Goal: Task Accomplishment & Management: Use online tool/utility

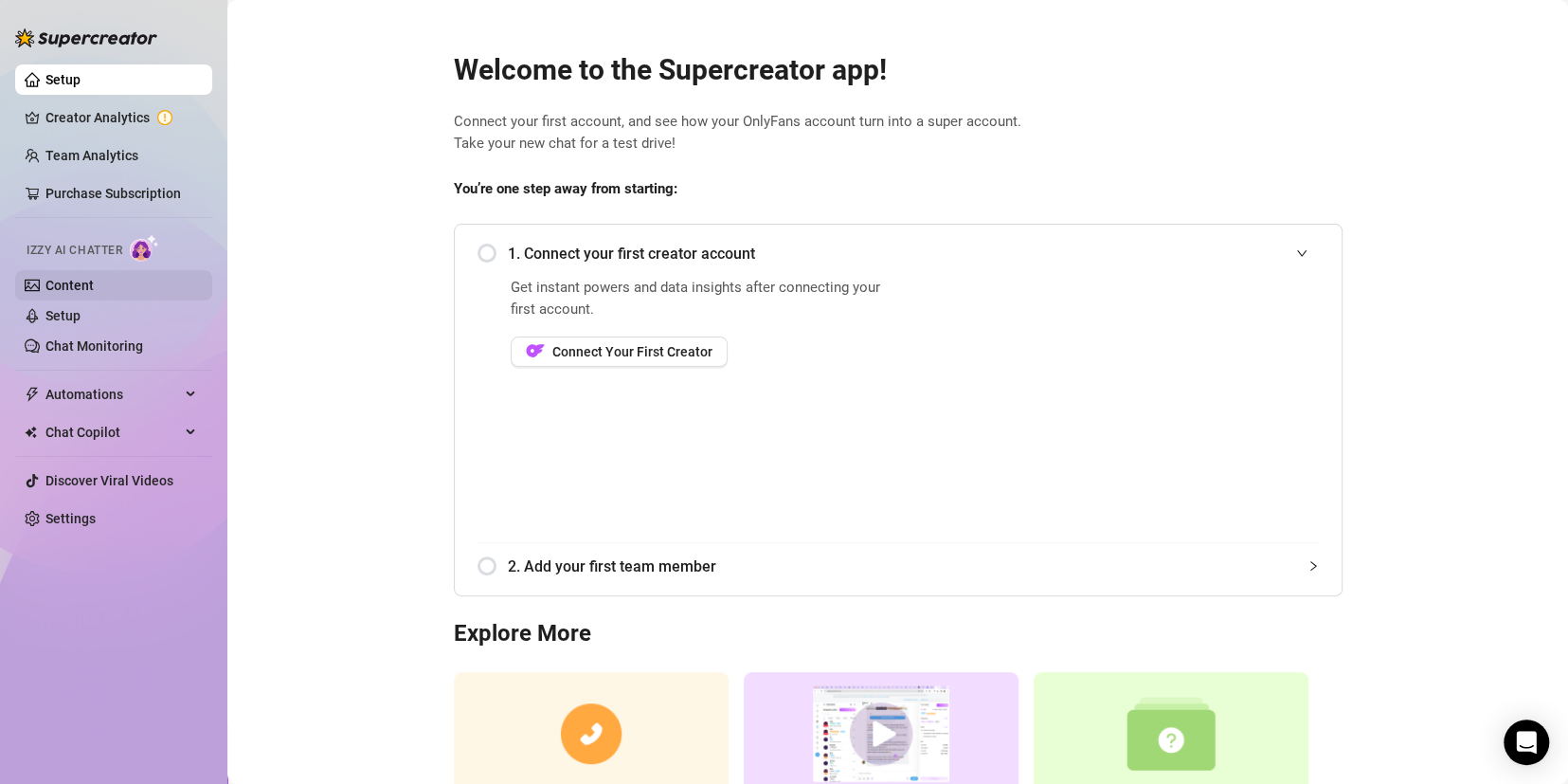
click at [75, 283] on link "Content" at bounding box center [70, 286] width 48 height 16
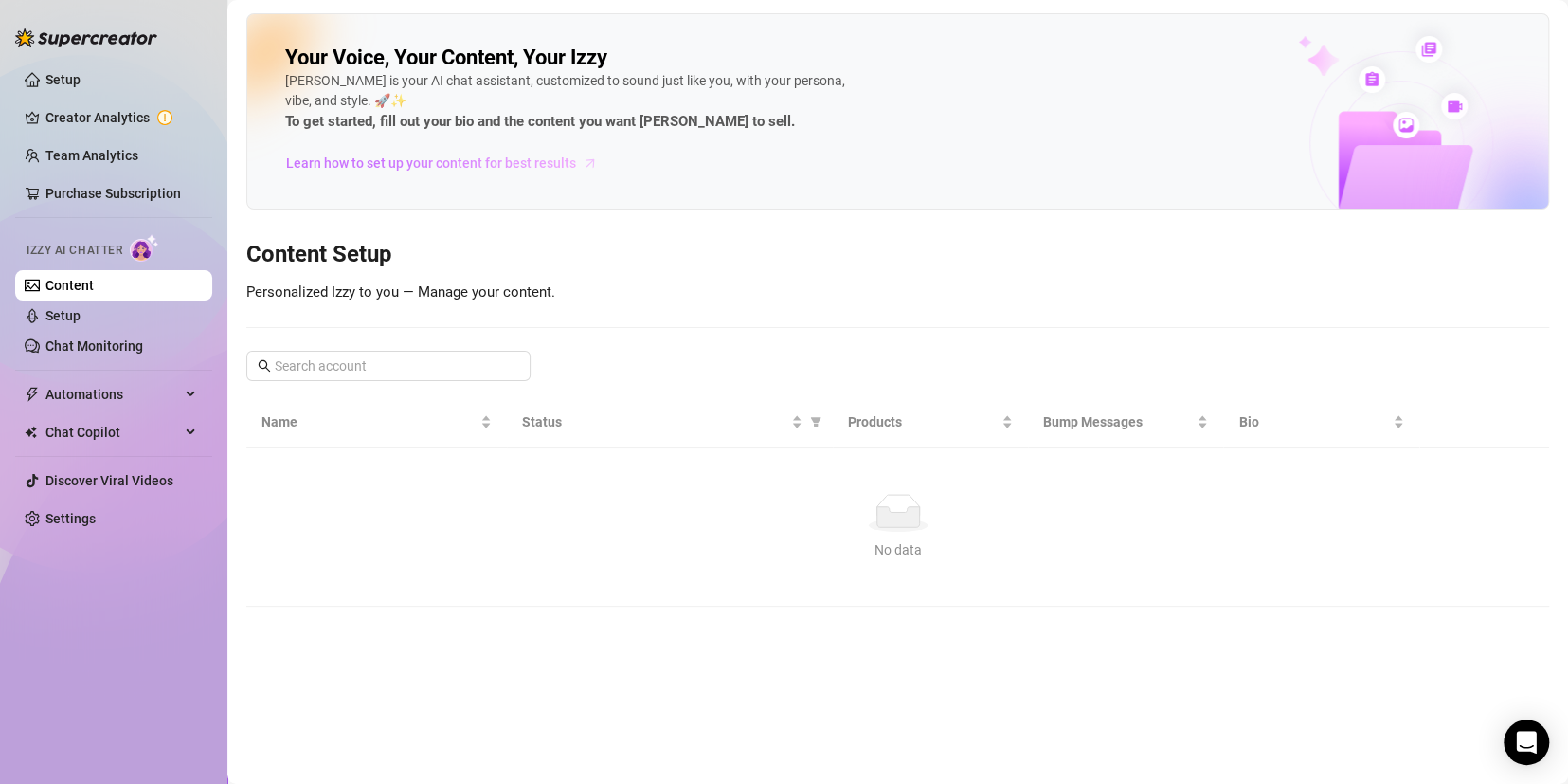
click at [431, 167] on span "Learn how to set up your content for best results" at bounding box center [430, 163] width 290 height 21
click at [80, 74] on link "Setup" at bounding box center [63, 79] width 35 height 16
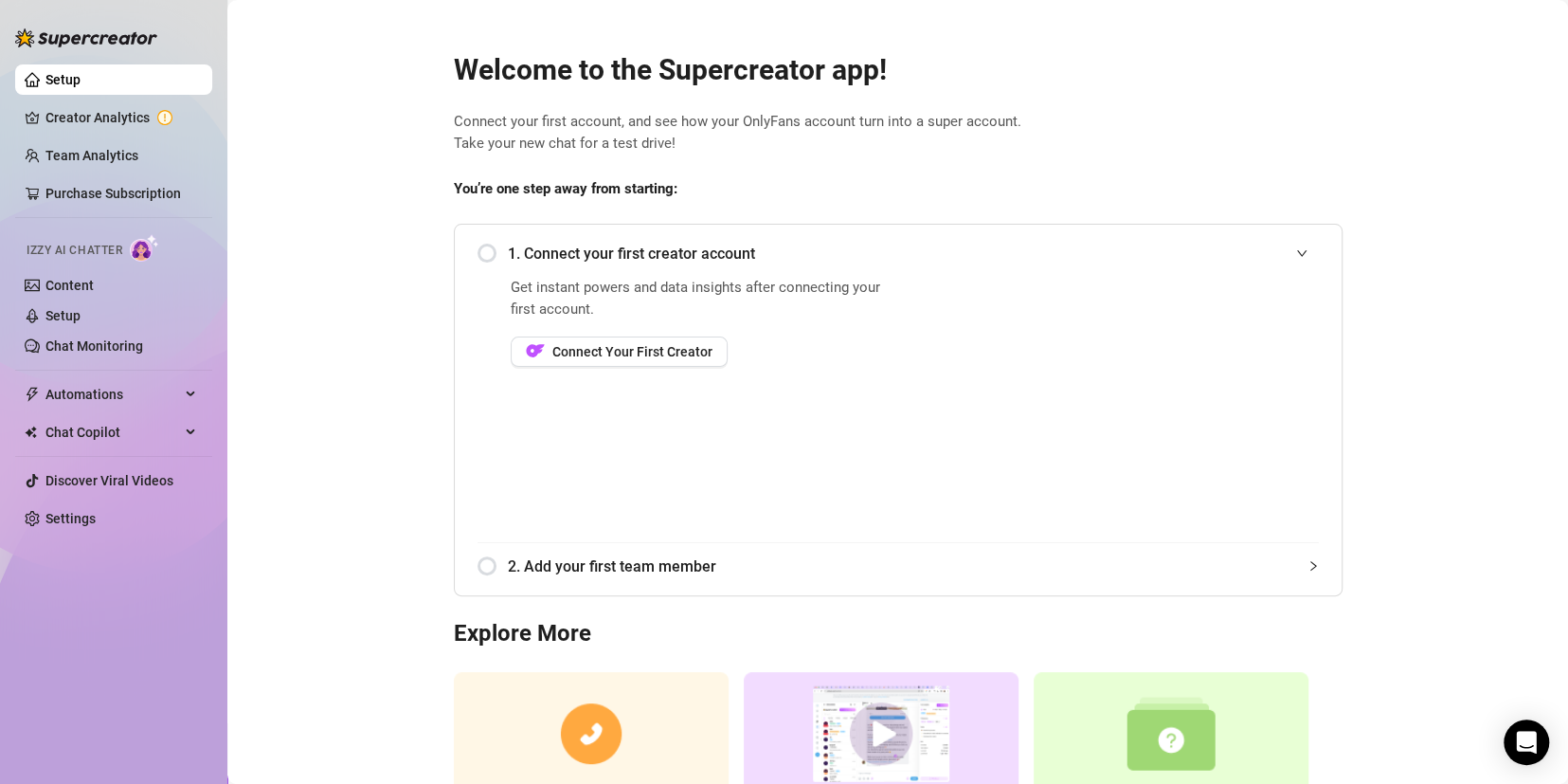
click at [486, 258] on div "1. Connect your first creator account" at bounding box center [898, 254] width 842 height 47
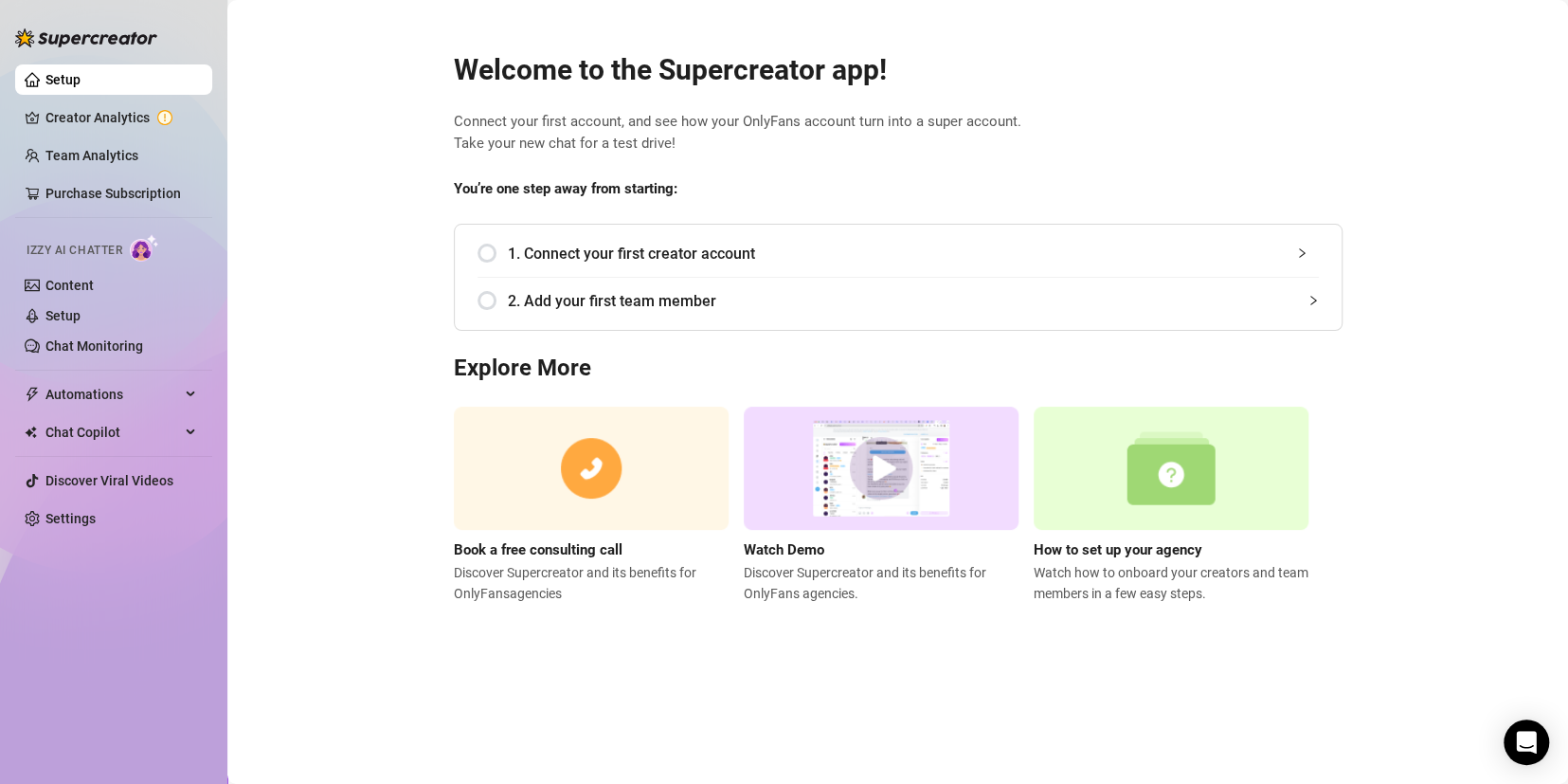
click at [468, 244] on div "1. Connect your first creator account Get instant powers and data insights afte…" at bounding box center [899, 277] width 889 height 108
click at [502, 253] on div "1. Connect your first creator account" at bounding box center [898, 254] width 842 height 47
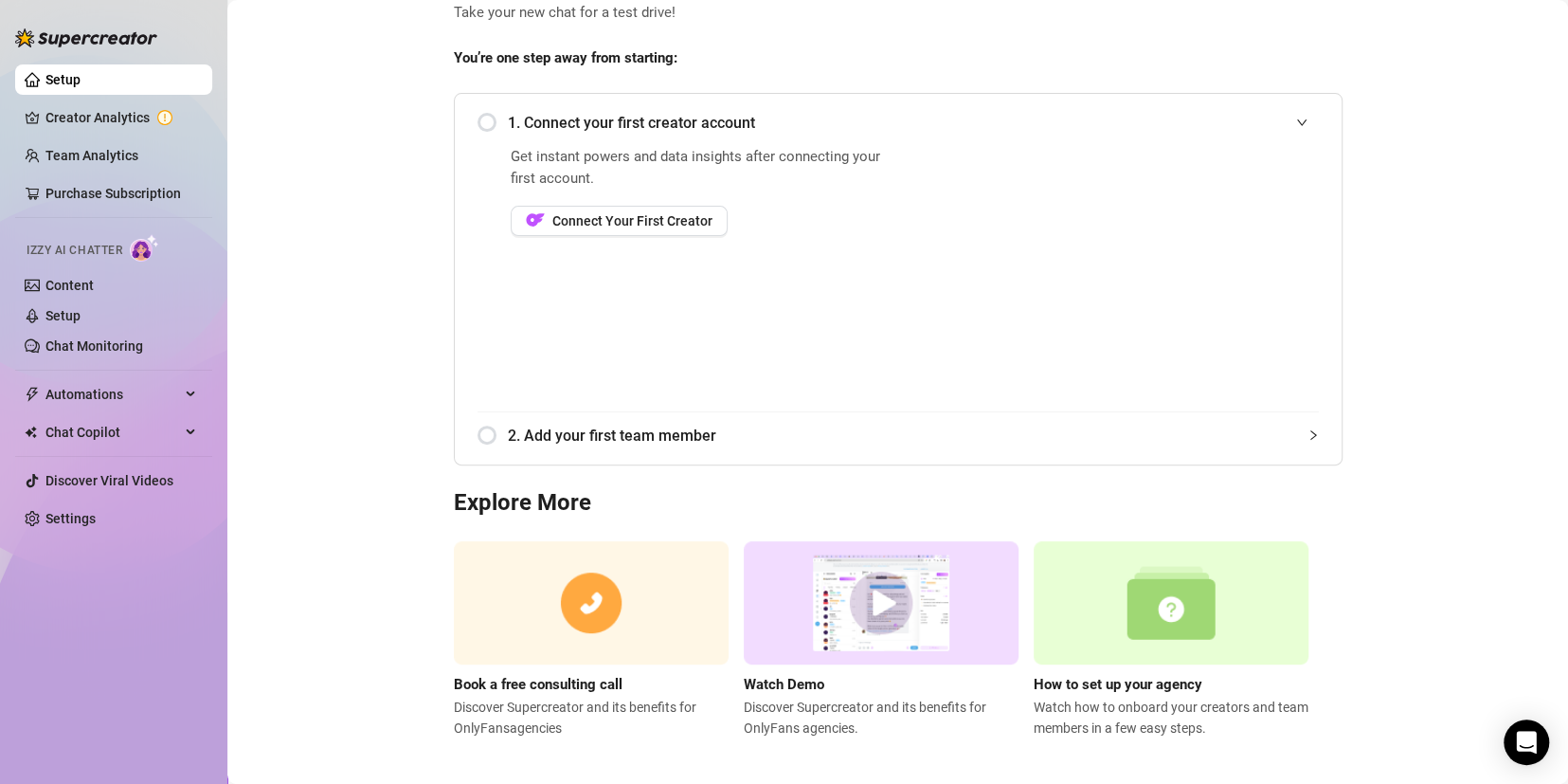
scroll to position [141, 0]
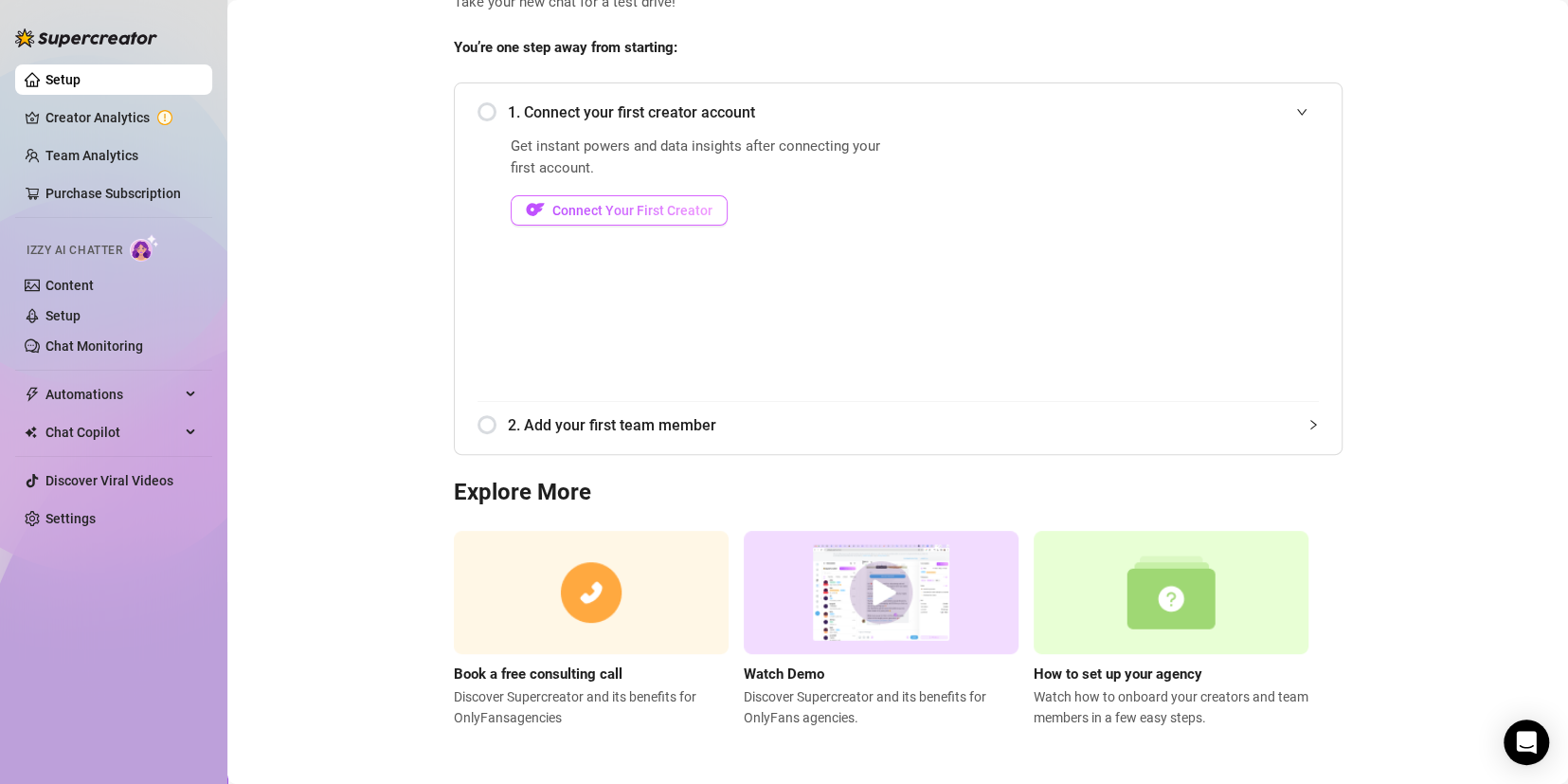
click at [622, 207] on span "Connect Your First Creator" at bounding box center [631, 210] width 160 height 16
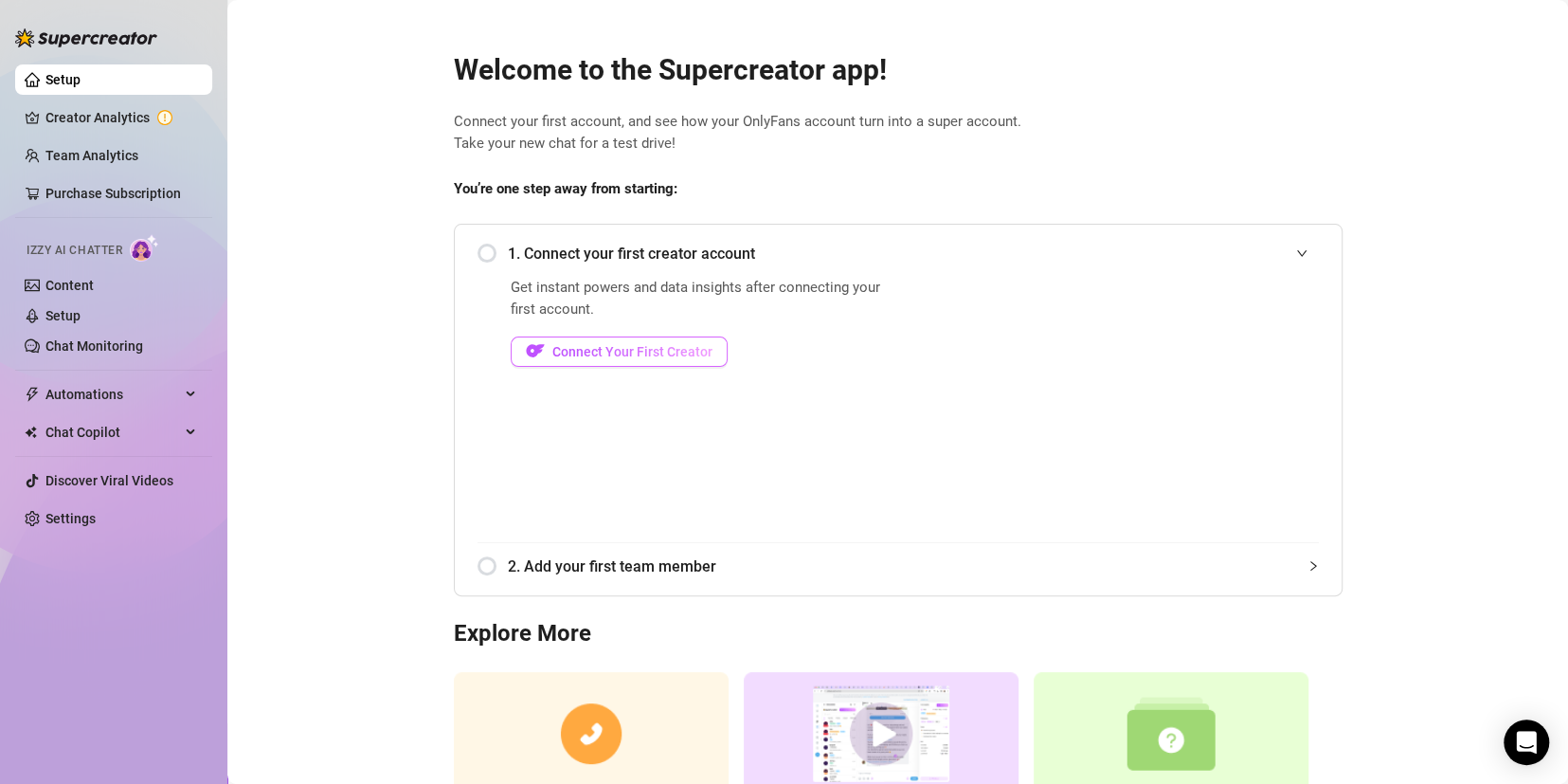
click at [631, 351] on span "Connect Your First Creator" at bounding box center [631, 352] width 160 height 16
